Goal: Task Accomplishment & Management: Use online tool/utility

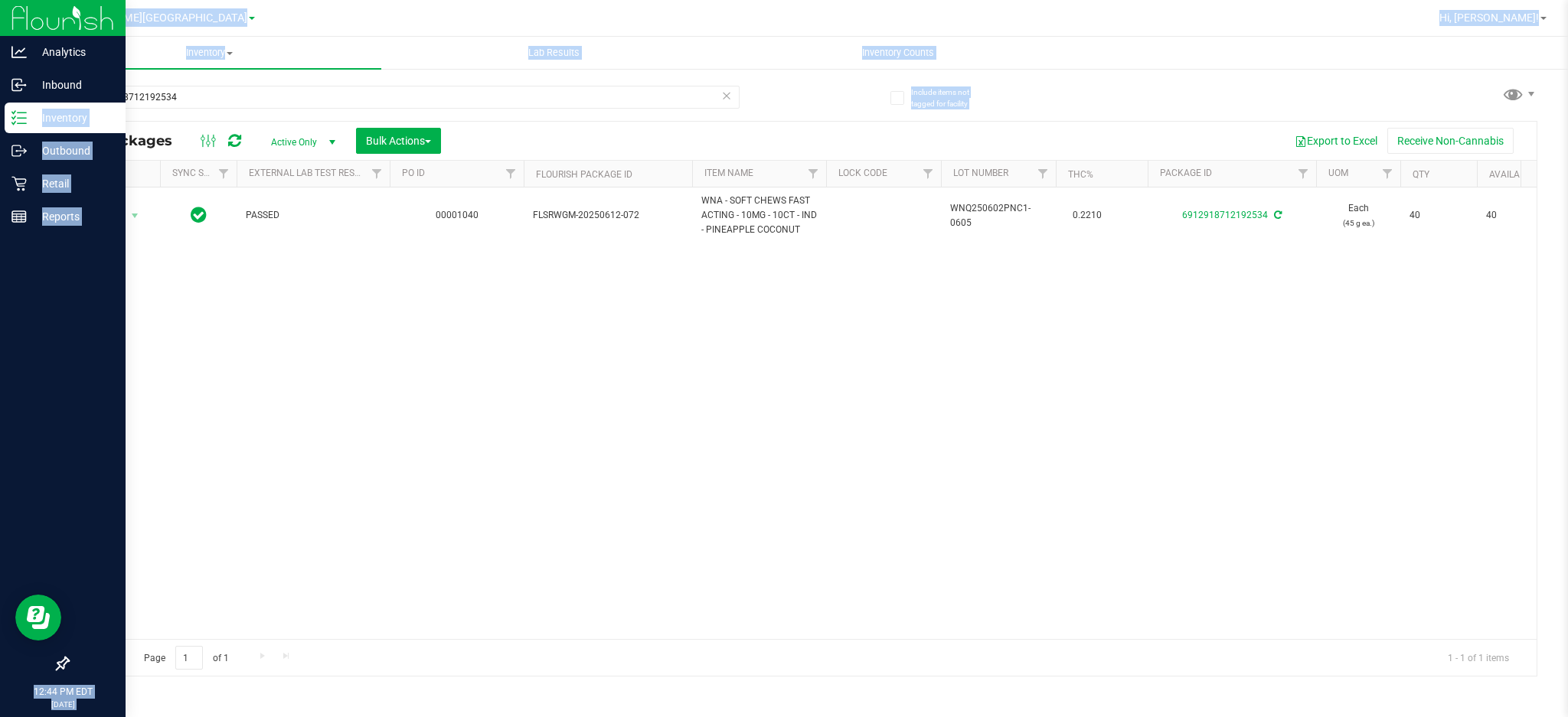
drag, startPoint x: 223, startPoint y: 83, endPoint x: 0, endPoint y: 113, distance: 225.0
click at [0, 113] on div "Analytics Inbound Inventory Outbound Retail Reports 12:44 PM EDT [DATE] 08/25 […" at bounding box center [784, 358] width 1568 height 717
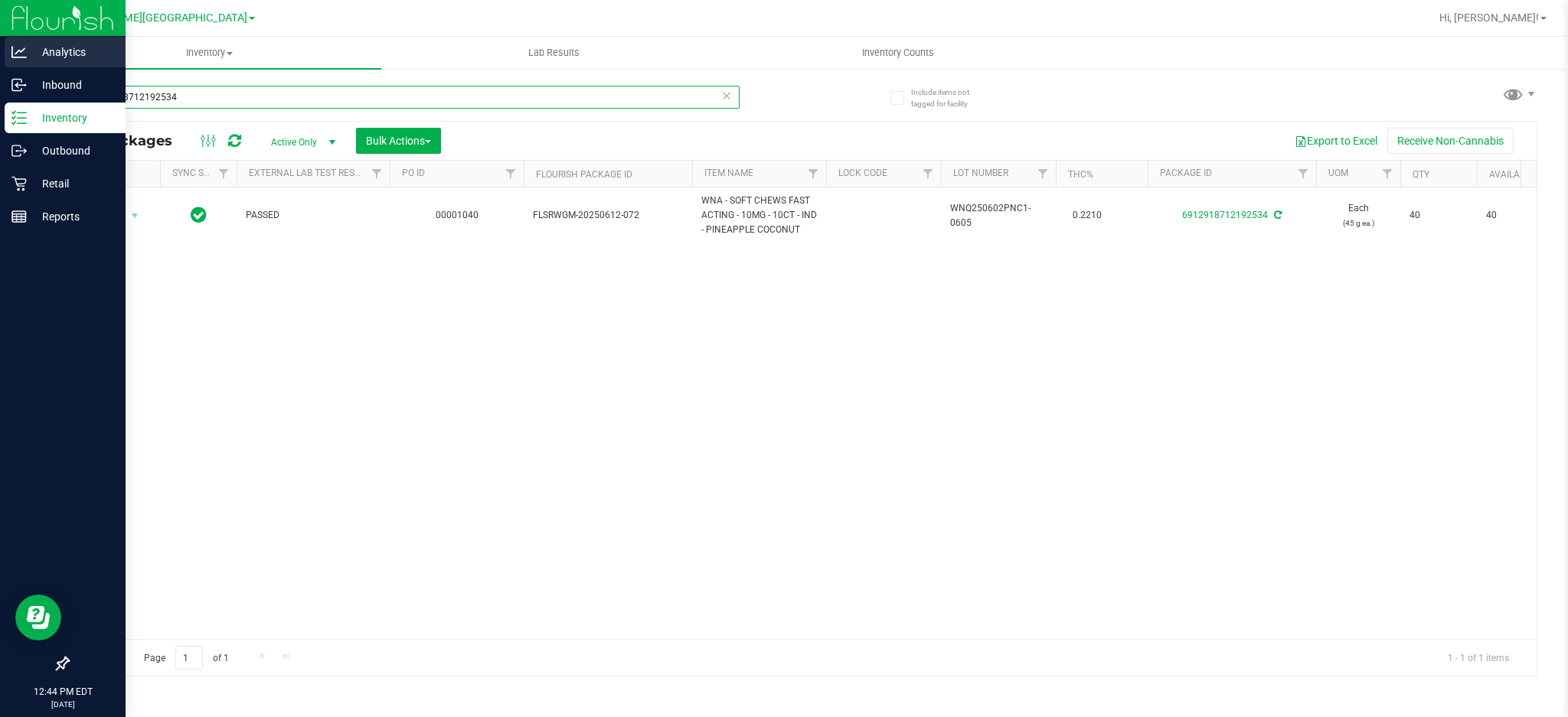
drag, startPoint x: 338, startPoint y: 95, endPoint x: 0, endPoint y: 39, distance: 342.6
click at [0, 39] on div "Analytics Inbound Inventory Outbound Retail Reports 12:44 PM EDT [DATE] 08/25 […" at bounding box center [784, 358] width 1568 height 717
type input "0656885507116918"
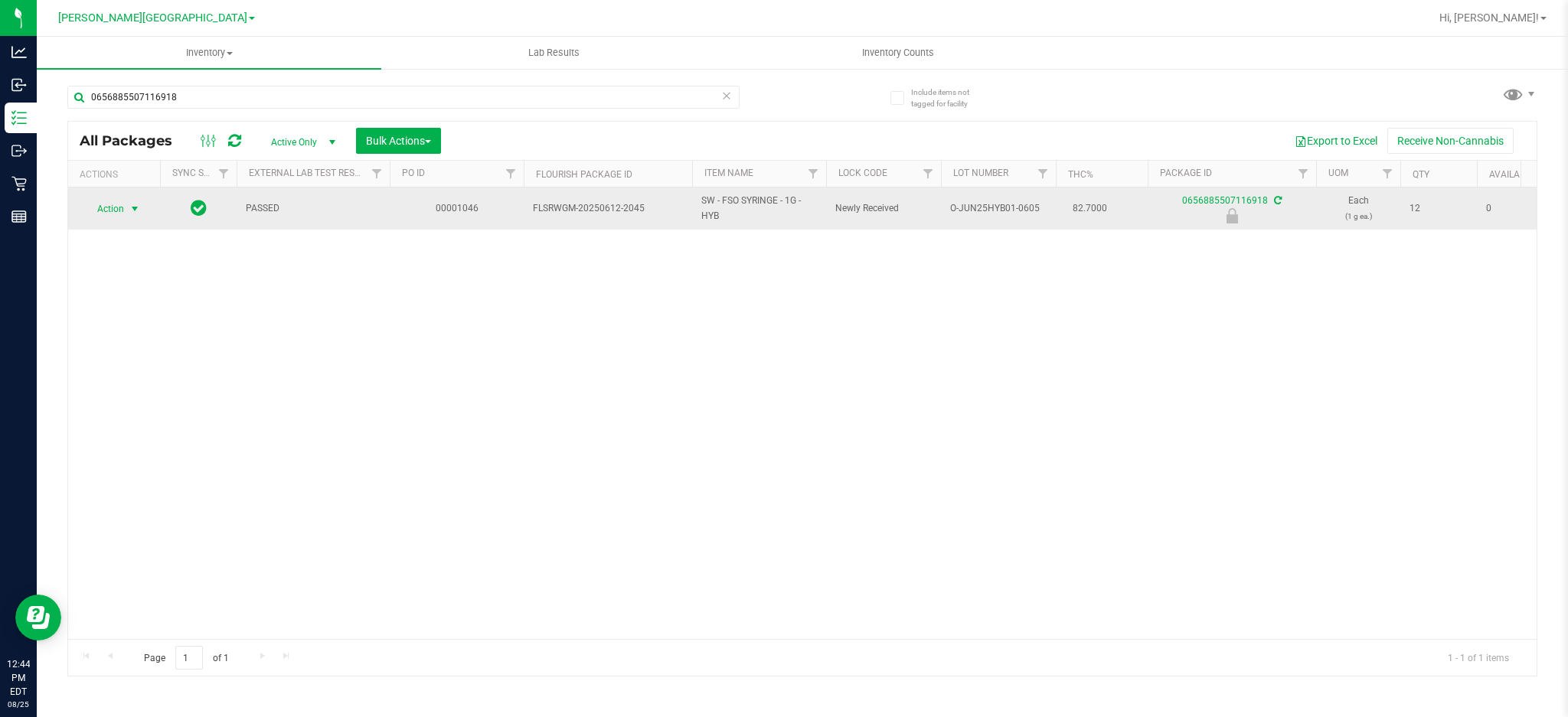
click at [107, 207] on span "Action" at bounding box center [104, 209] width 41 height 22
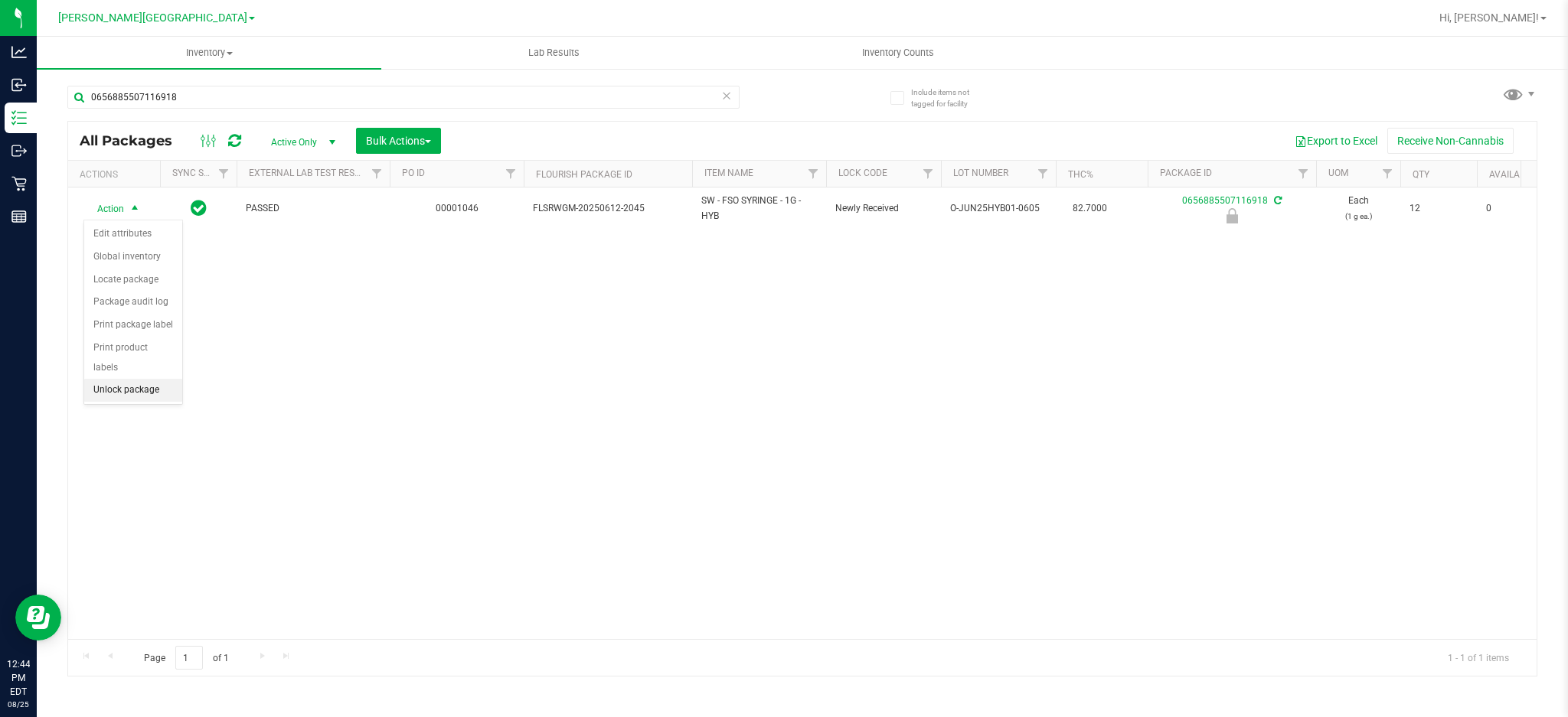
click at [120, 393] on li "Unlock package" at bounding box center [133, 391] width 98 height 23
